Goal: Information Seeking & Learning: Learn about a topic

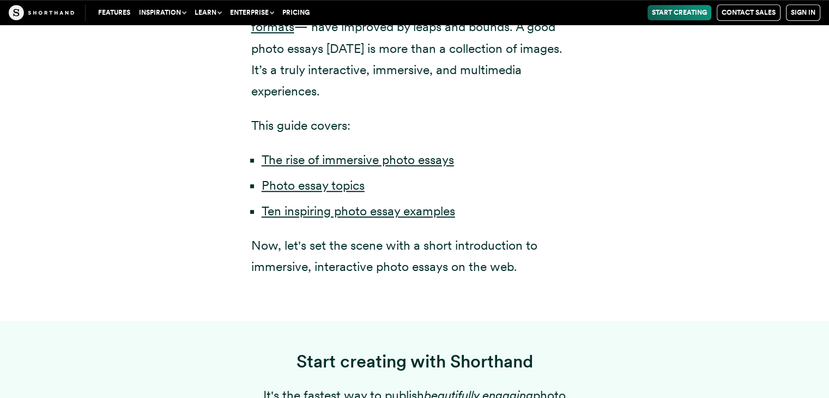
scroll to position [720, 0]
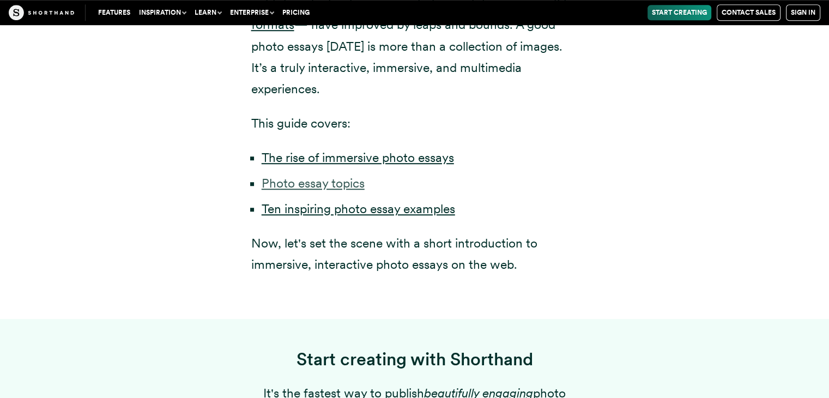
click at [330, 176] on link "Photo essay topics" at bounding box center [313, 183] width 103 height 15
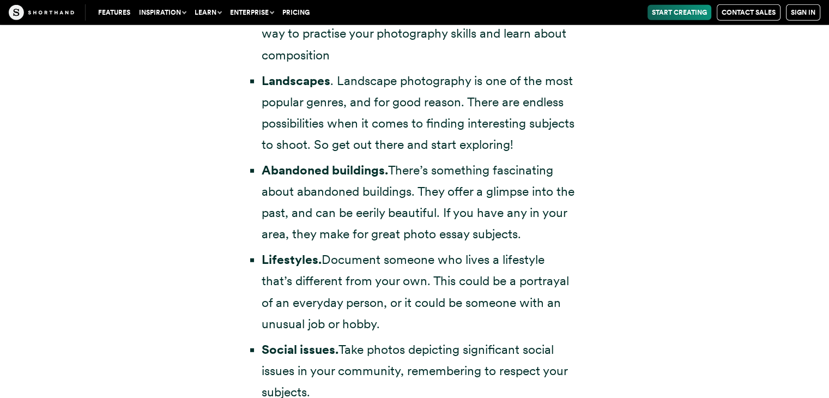
scroll to position [2944, 0]
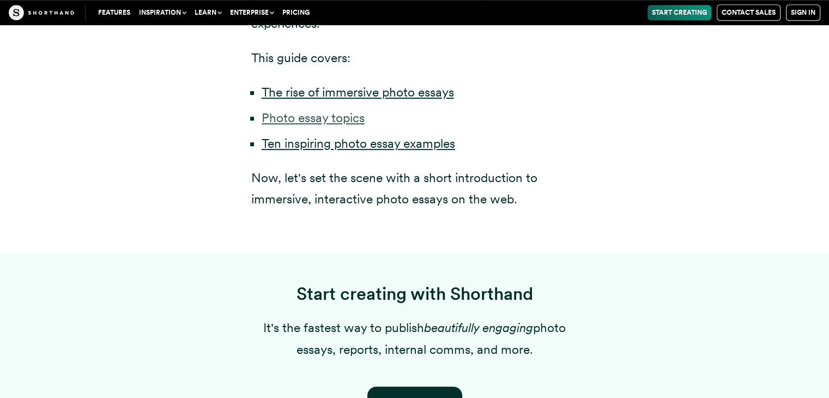
scroll to position [720, 0]
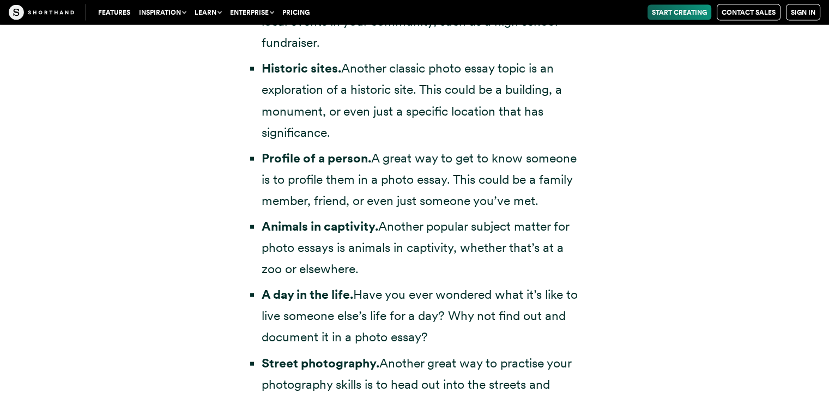
scroll to position [2421, 0]
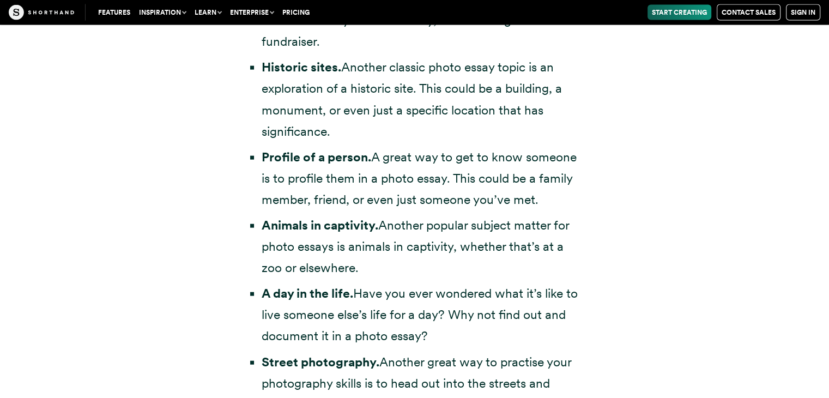
click at [317, 286] on strong "A day in the life." at bounding box center [308, 293] width 92 height 15
click at [105, 9] on link "Features" at bounding box center [114, 12] width 41 height 15
